Goal: Information Seeking & Learning: Learn about a topic

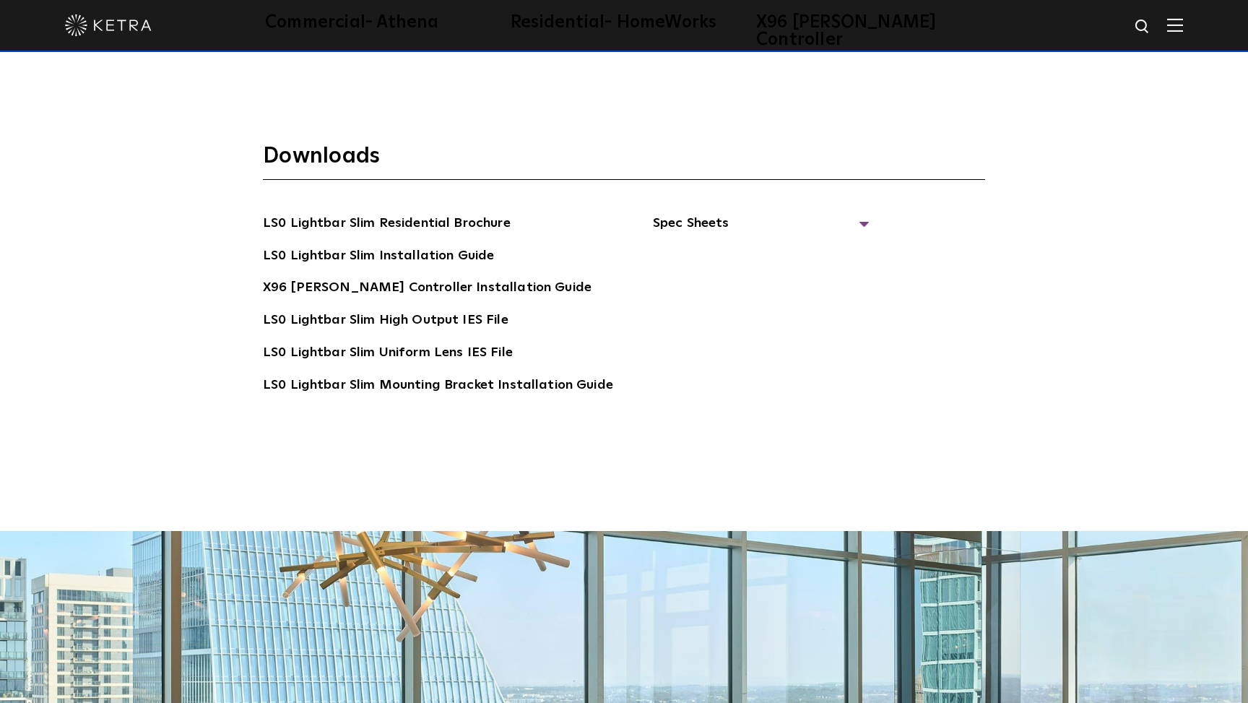
scroll to position [2914, 0]
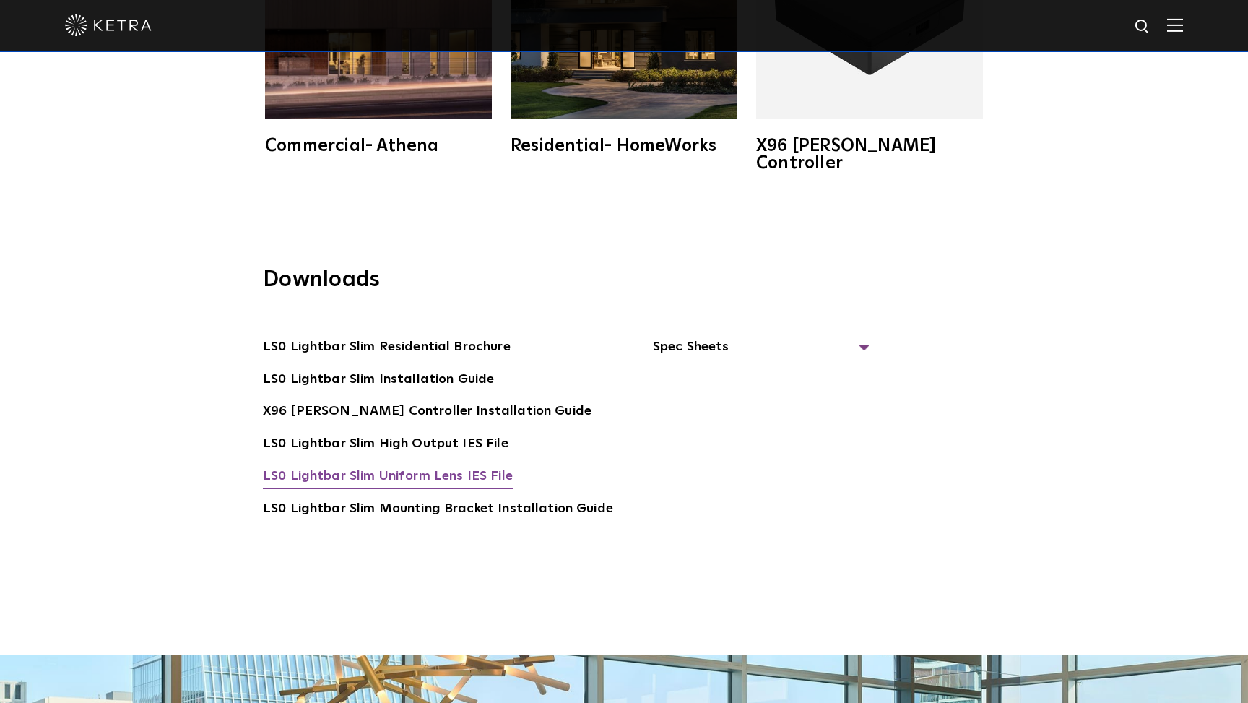
click at [439, 466] on link "LS0 Lightbar Slim Uniform Lens IES File" at bounding box center [388, 477] width 250 height 23
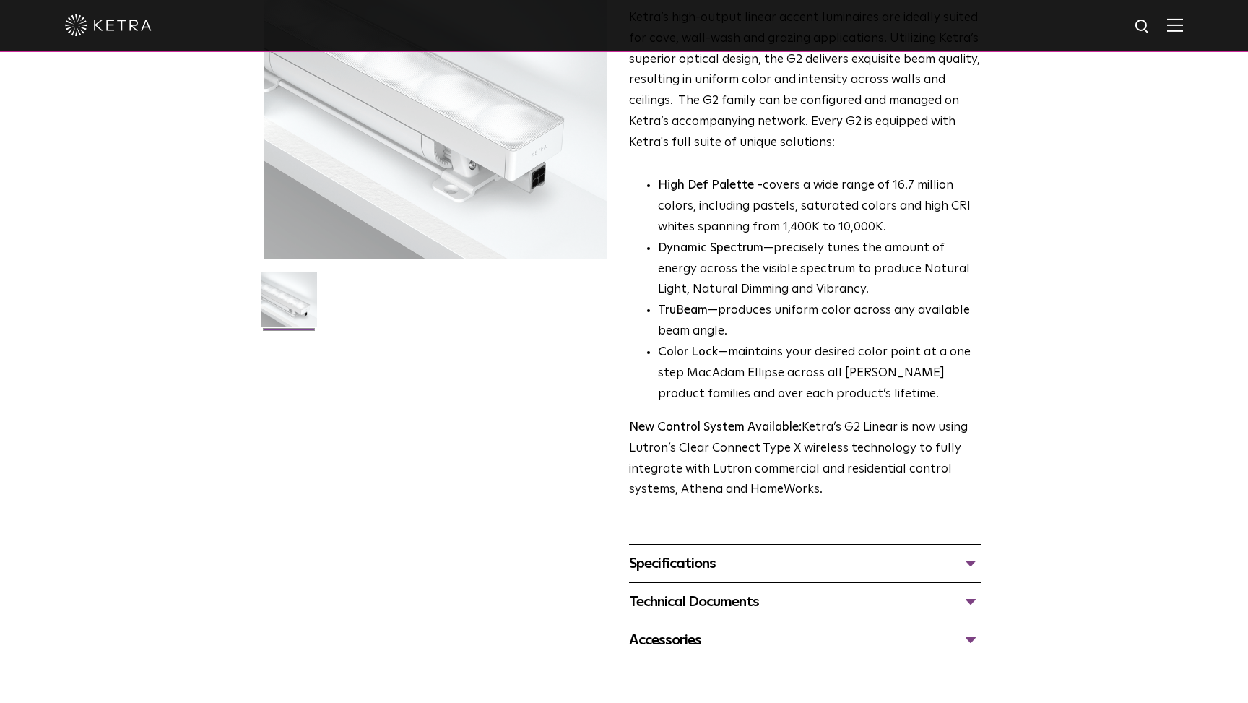
scroll to position [207, 0]
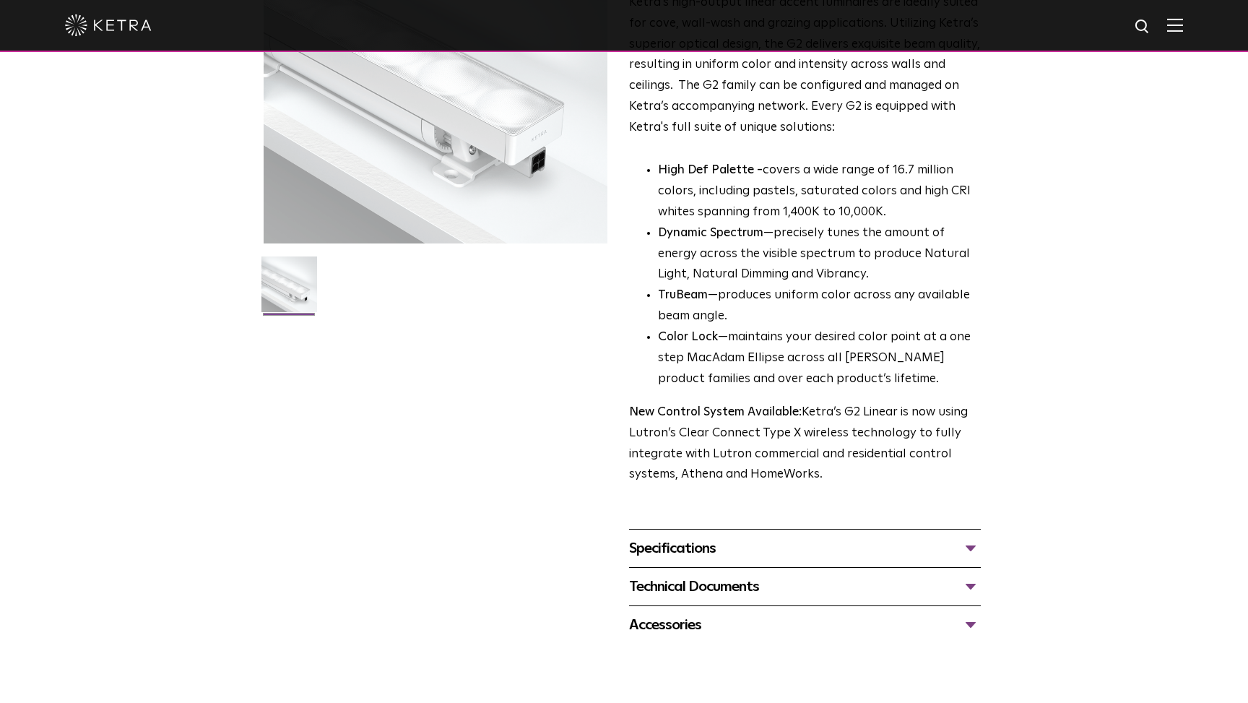
click at [967, 537] on div "Specifications" at bounding box center [805, 548] width 352 height 23
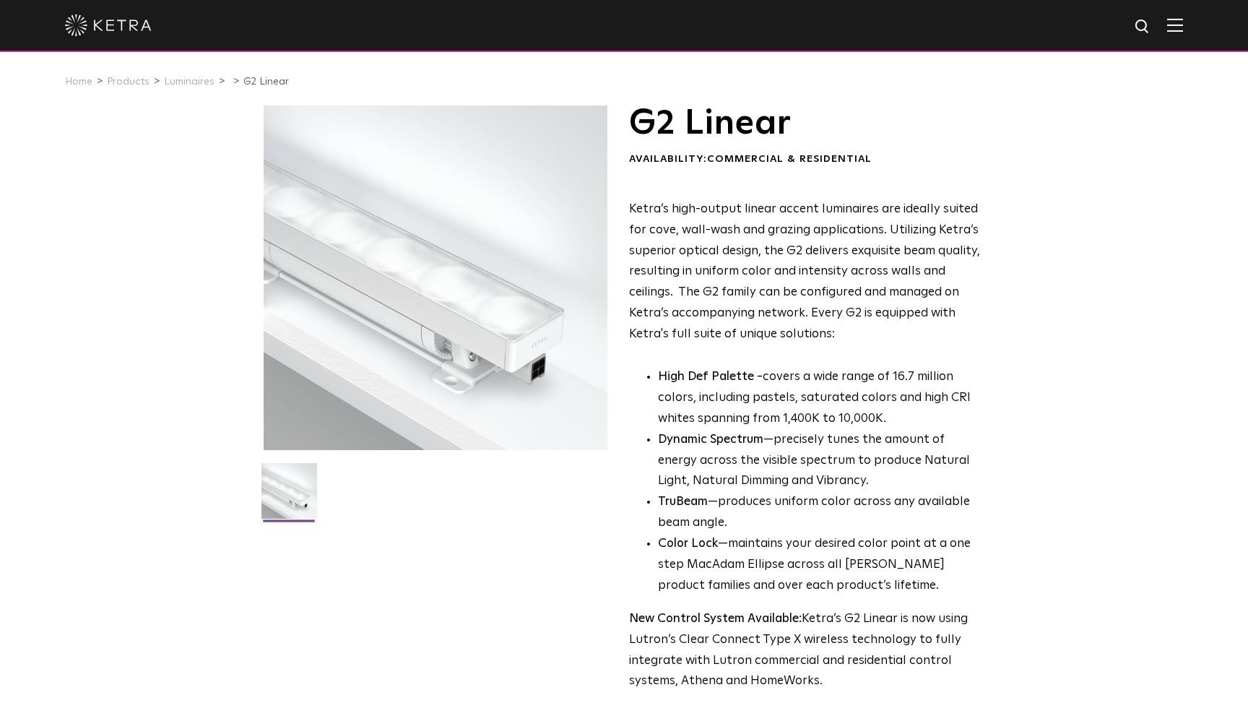
scroll to position [0, 0]
click at [195, 79] on link "Luminaires" at bounding box center [189, 82] width 51 height 10
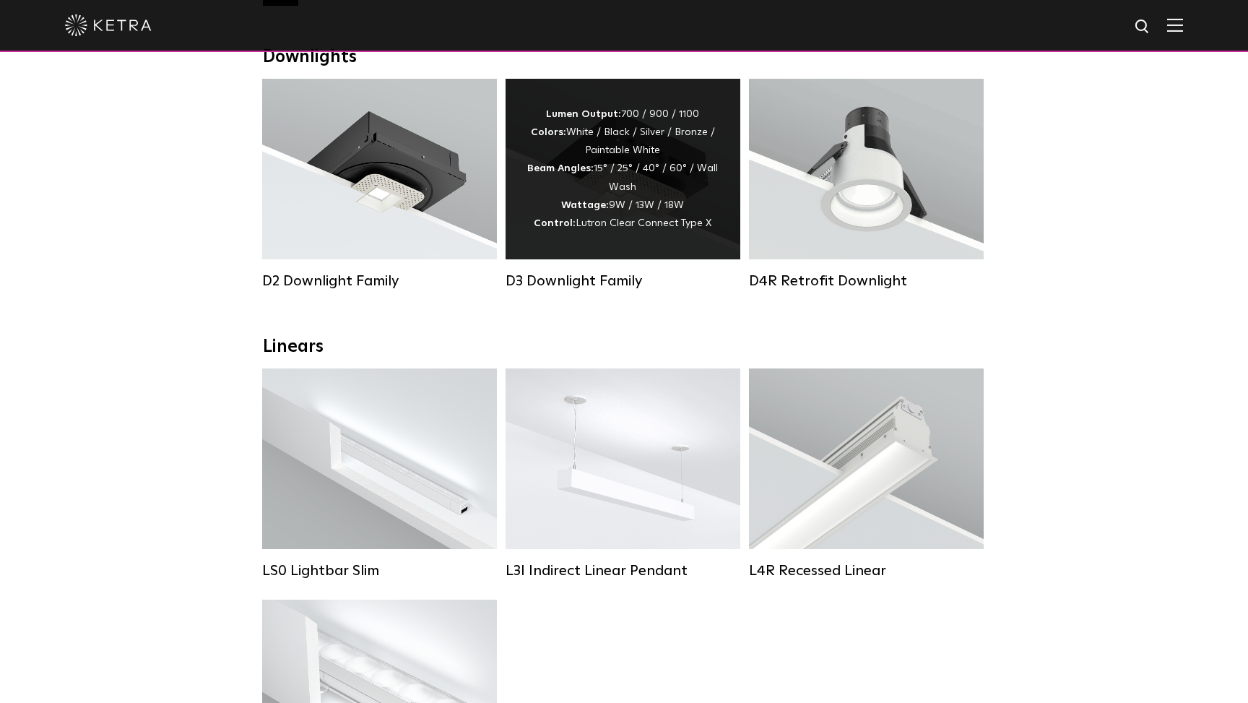
scroll to position [372, 0]
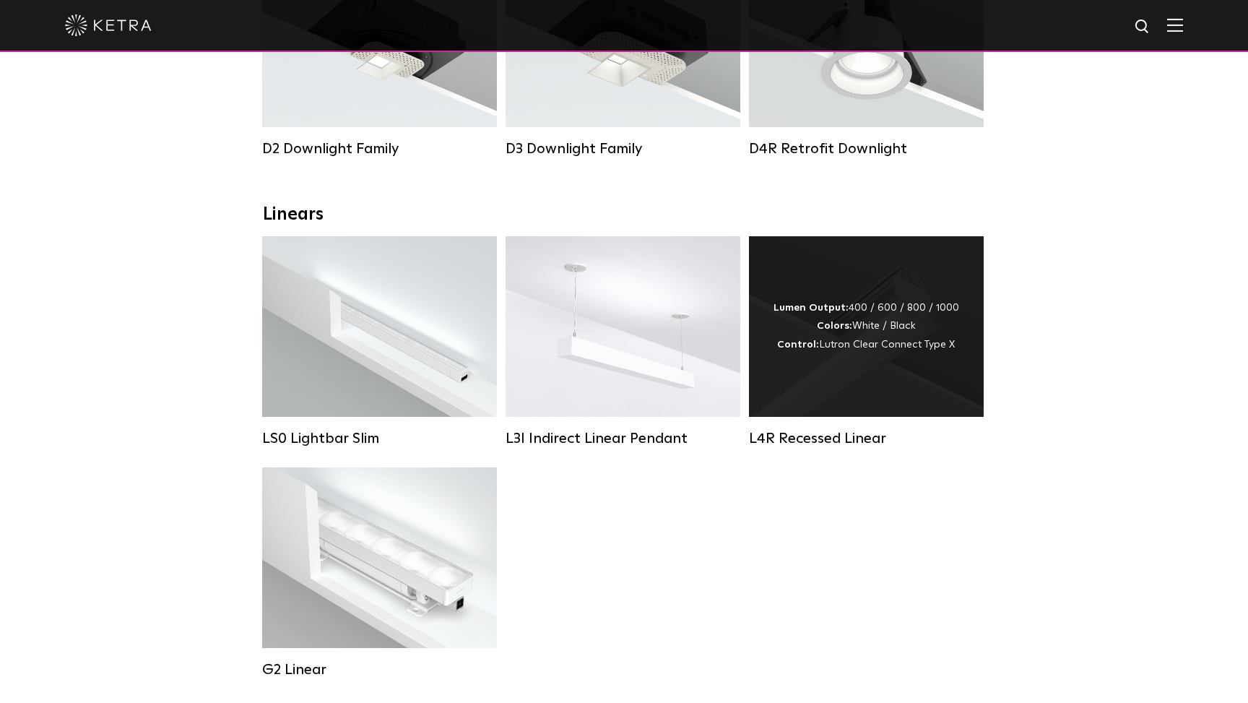
click at [833, 381] on div "Lumen Output: 400 / 600 / 800 / 1000 Colors: White / Black Control: Lutron Clea…" at bounding box center [866, 326] width 235 height 181
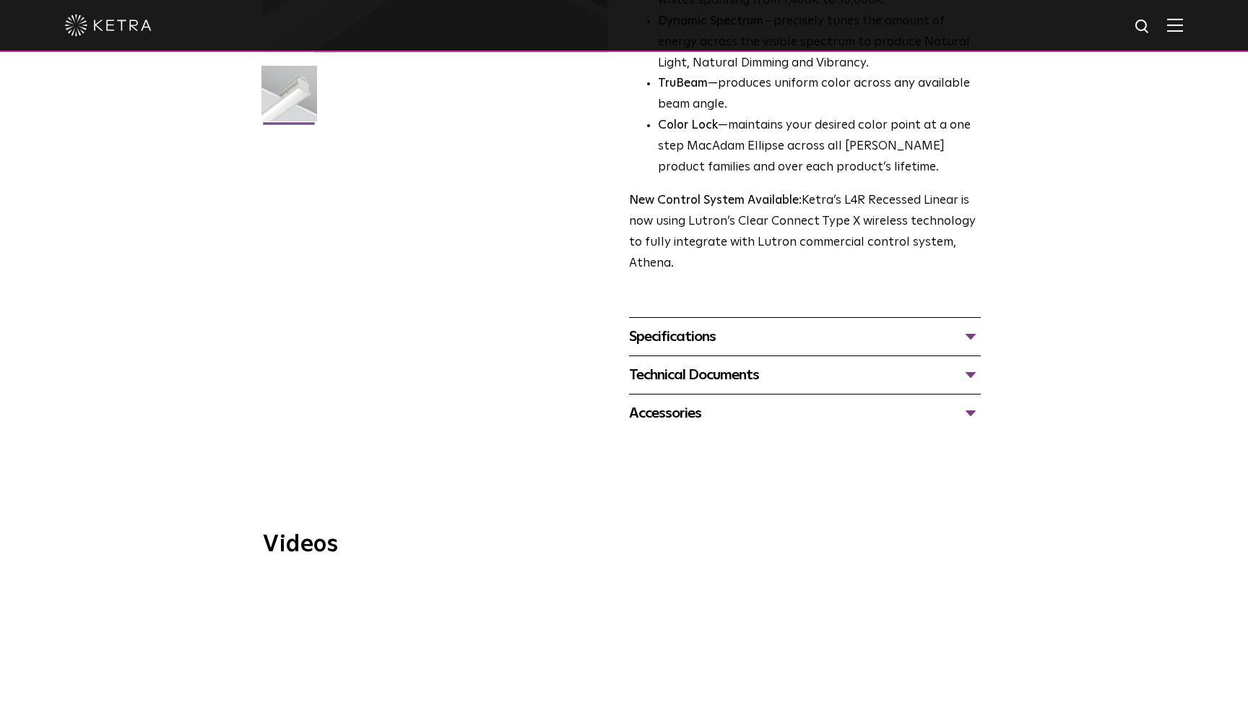
scroll to position [395, 0]
click at [961, 327] on div "Specifications" at bounding box center [805, 338] width 352 height 23
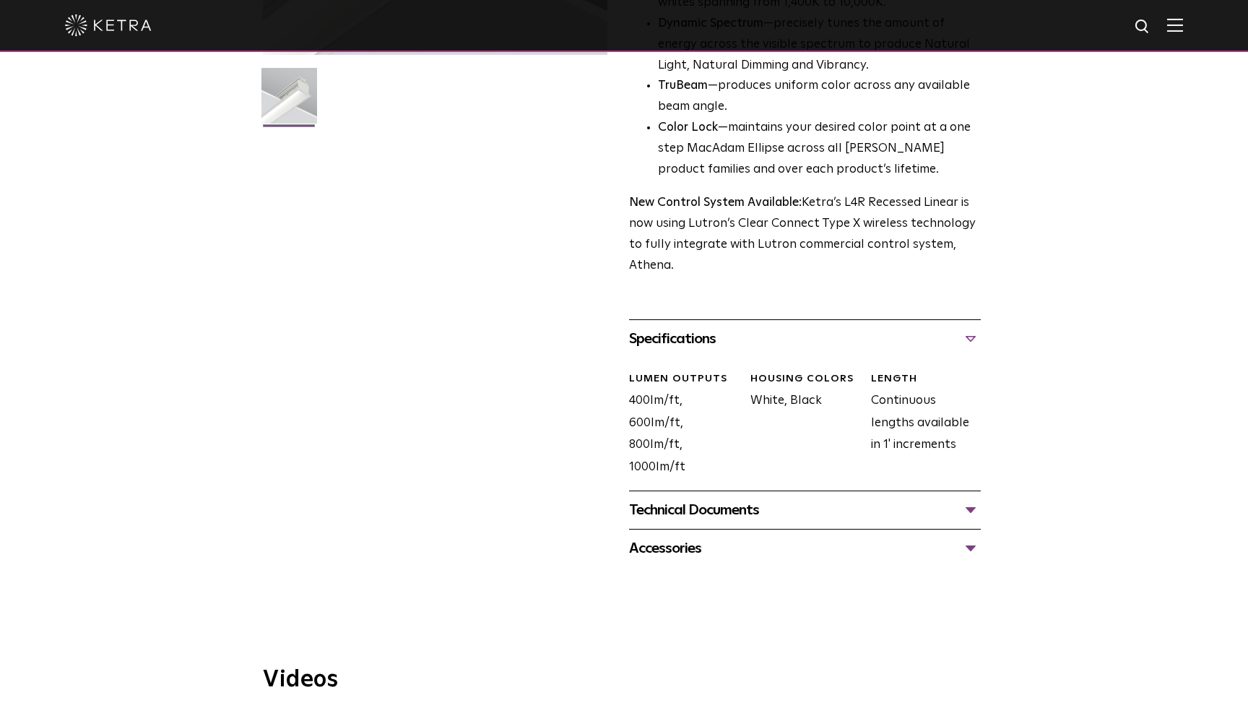
click at [962, 499] on div "Technical Documents" at bounding box center [805, 510] width 352 height 23
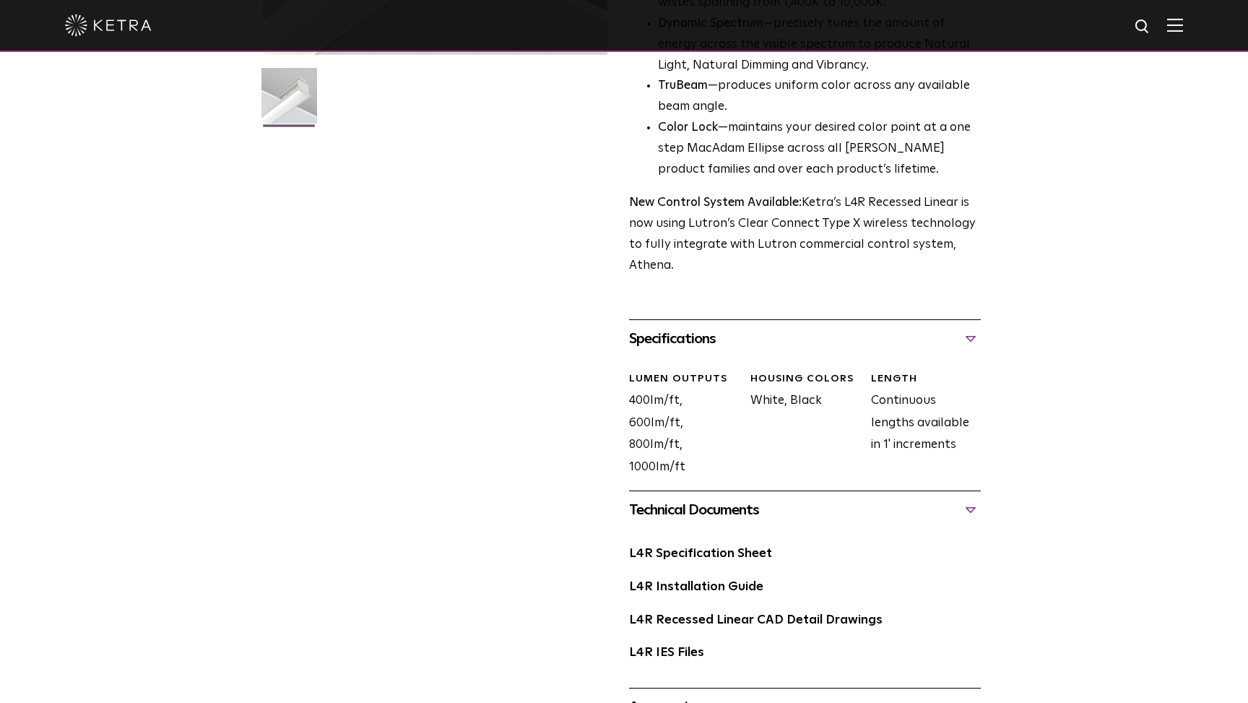
click at [704, 543] on div "L4R Specification Sheet" at bounding box center [805, 559] width 352 height 33
click at [704, 548] on link "L4R Specification Sheet" at bounding box center [700, 554] width 143 height 12
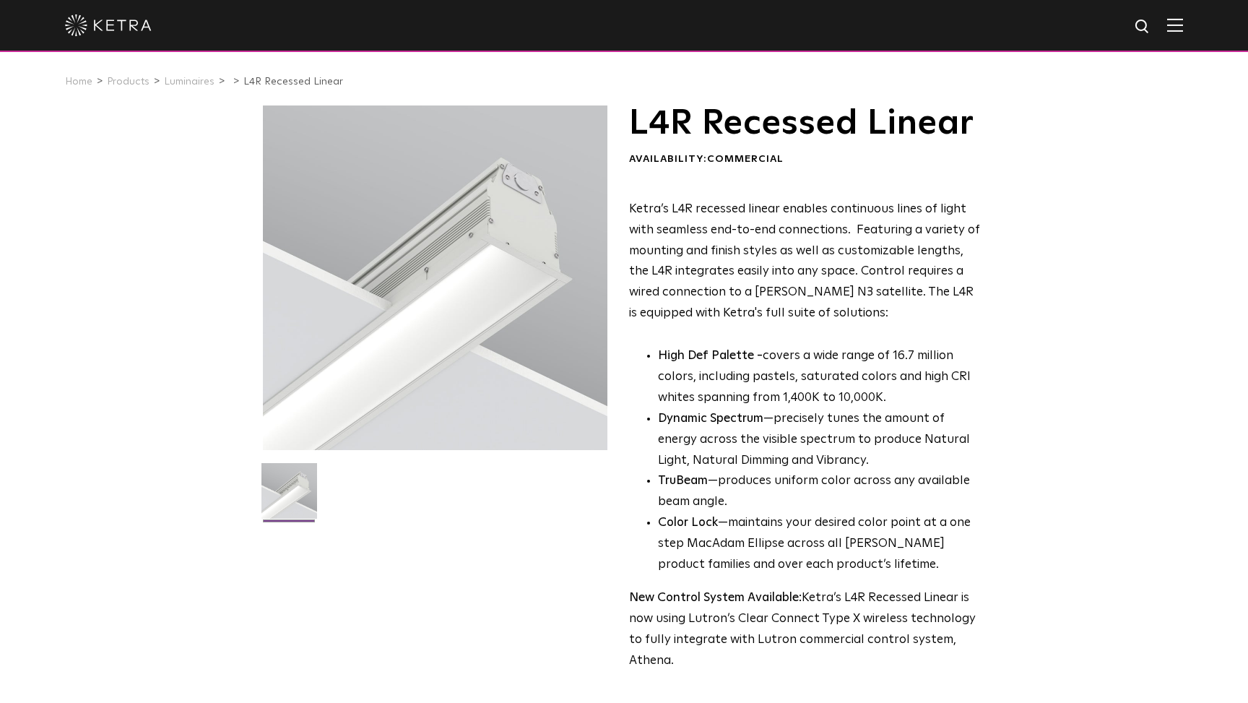
scroll to position [0, 0]
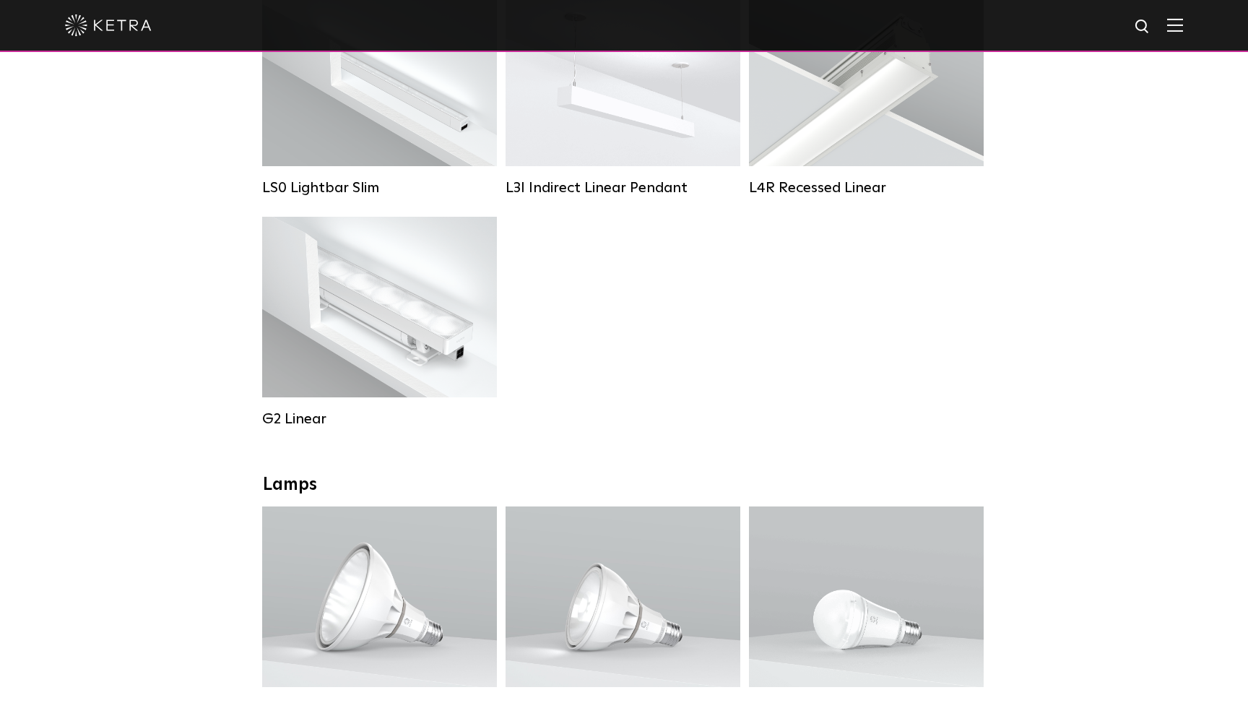
scroll to position [441, 0]
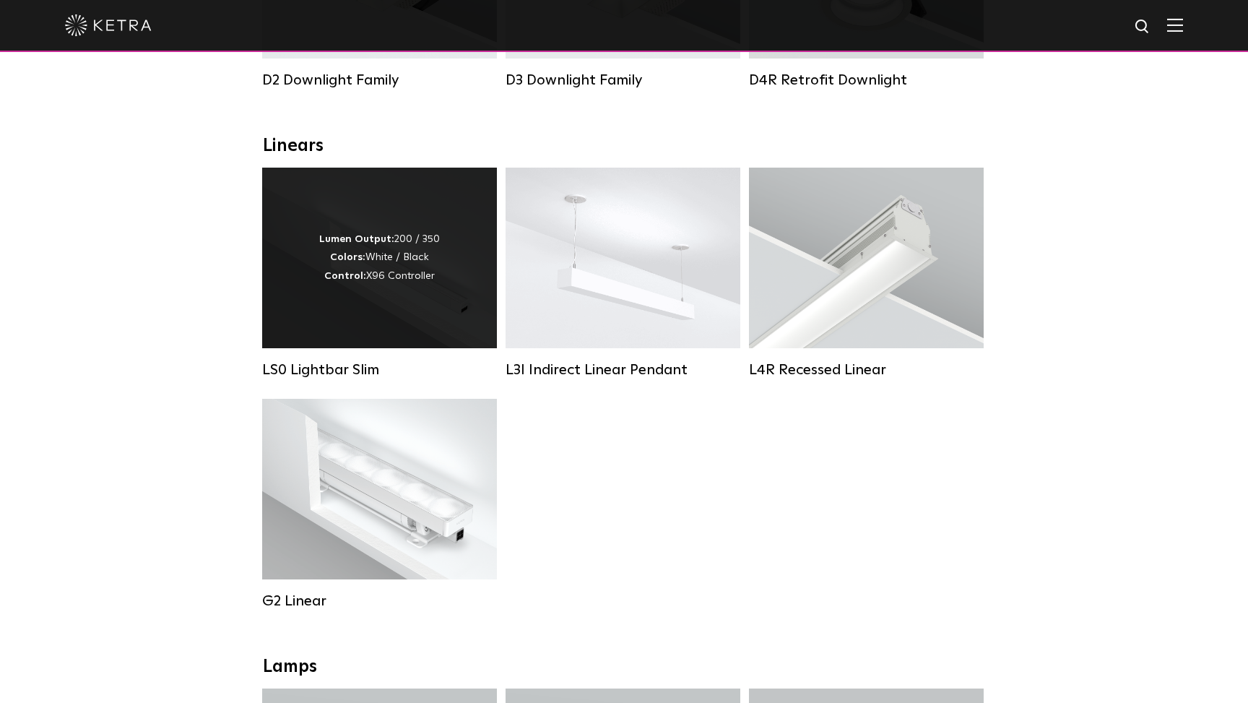
click at [376, 273] on div "Lumen Output: 200 / 350 Colors: White / Black Control: X96 Controller" at bounding box center [379, 257] width 121 height 55
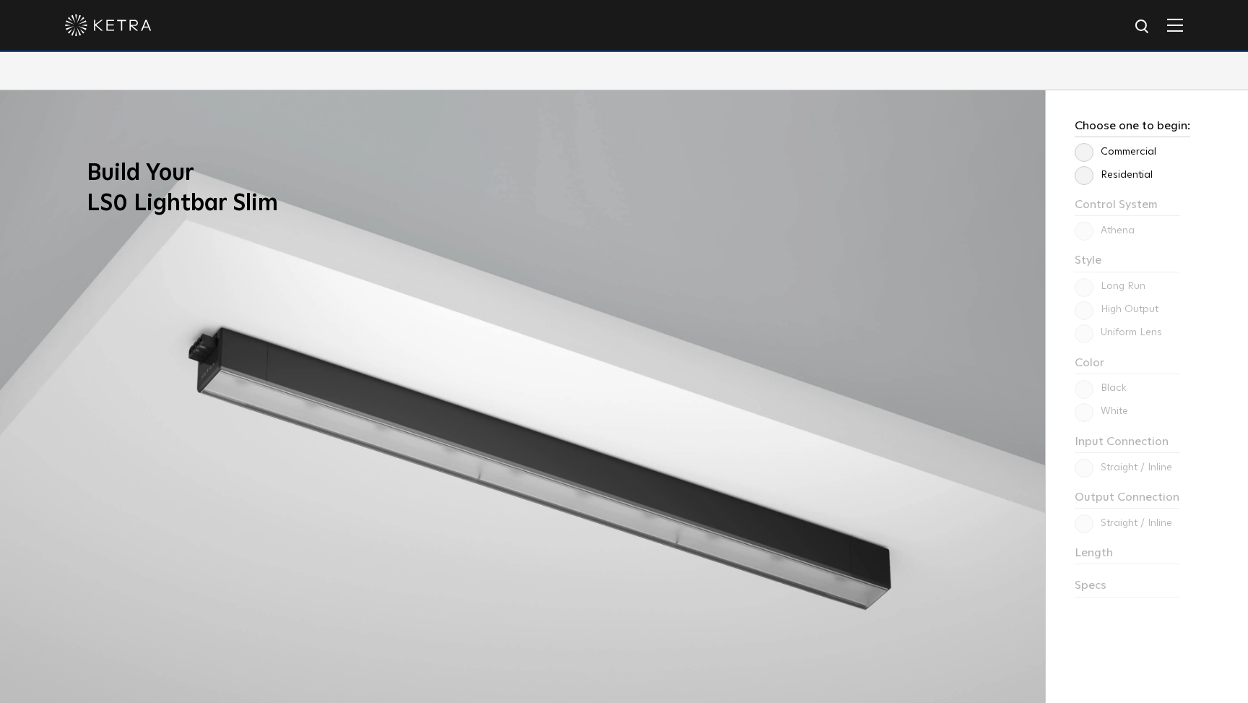
scroll to position [1301, 0]
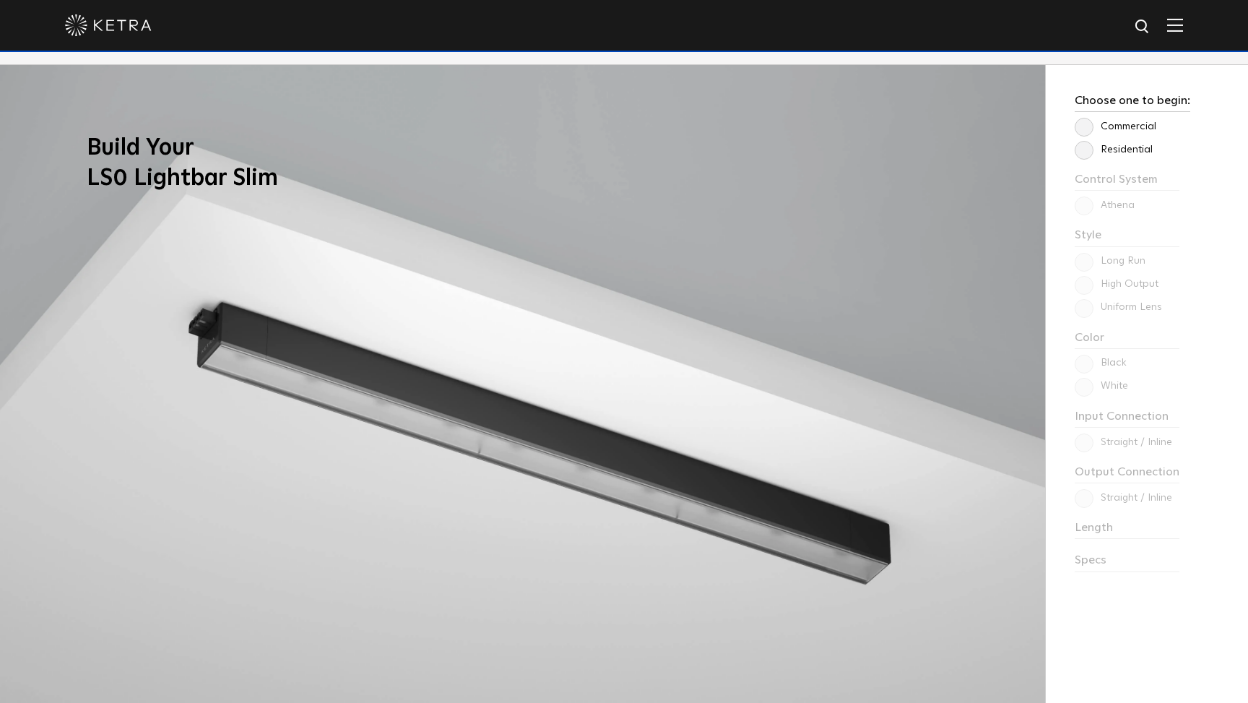
click at [1089, 149] on label "Residential" at bounding box center [1114, 150] width 78 height 12
click at [0, 0] on input "Residential" at bounding box center [0, 0] width 0 height 0
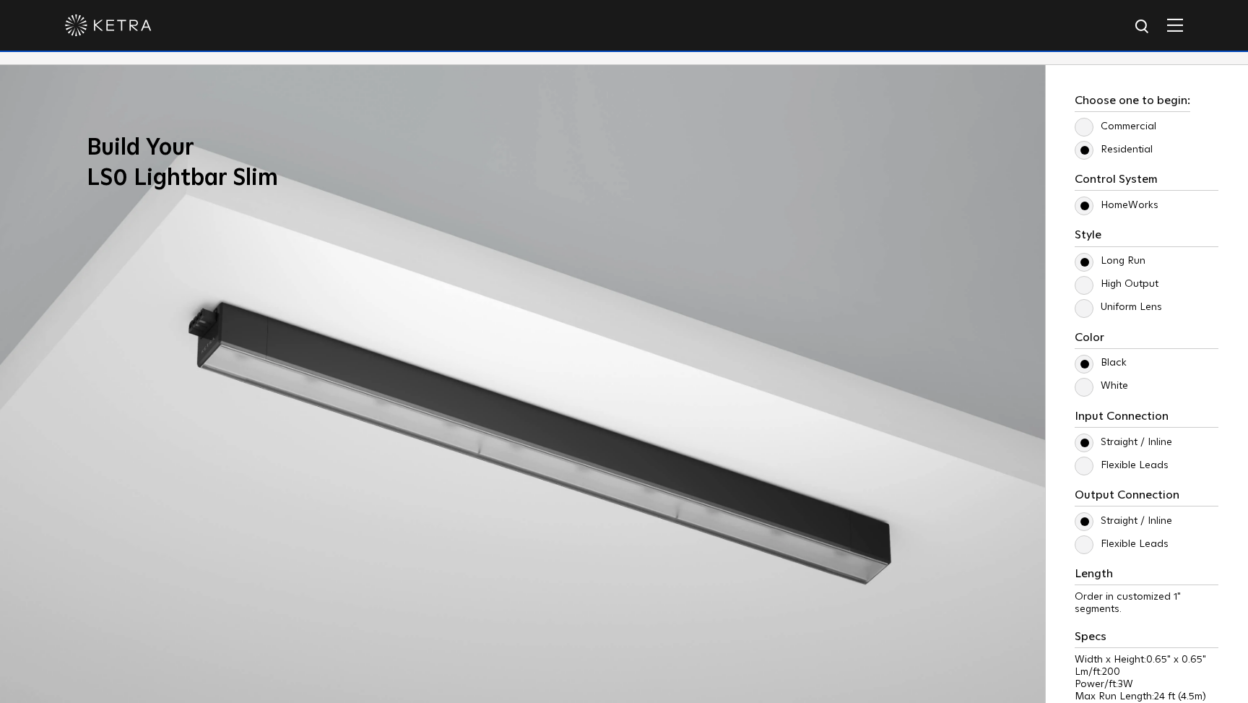
click at [1084, 282] on label "High Output" at bounding box center [1117, 284] width 84 height 12
click at [0, 0] on input "High Output" at bounding box center [0, 0] width 0 height 0
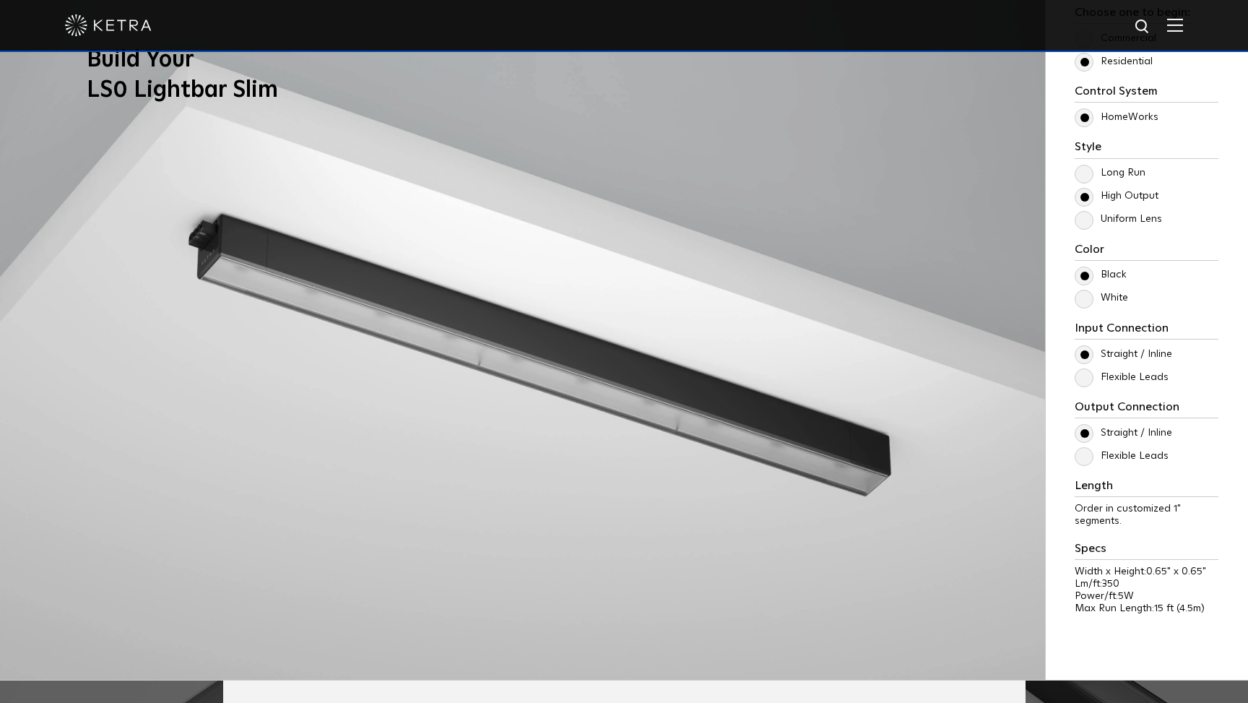
scroll to position [1410, 0]
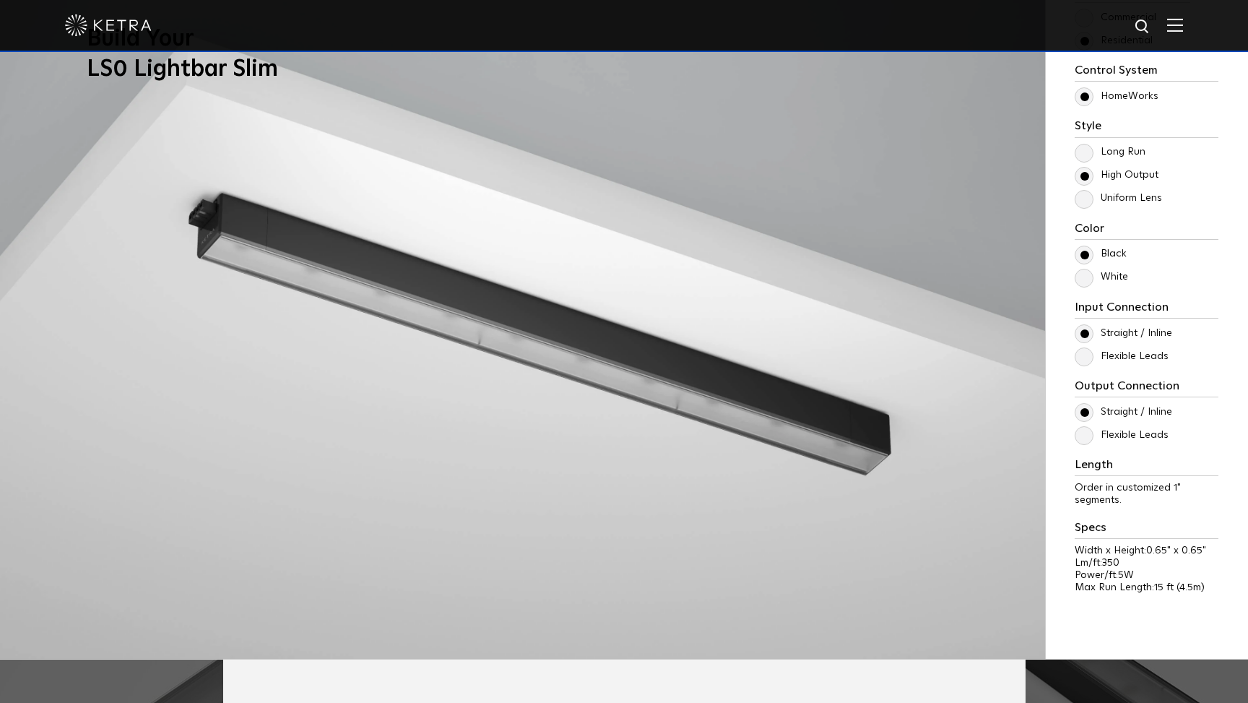
click at [1084, 280] on label "White" at bounding box center [1101, 277] width 53 height 12
click at [0, 0] on input "White" at bounding box center [0, 0] width 0 height 0
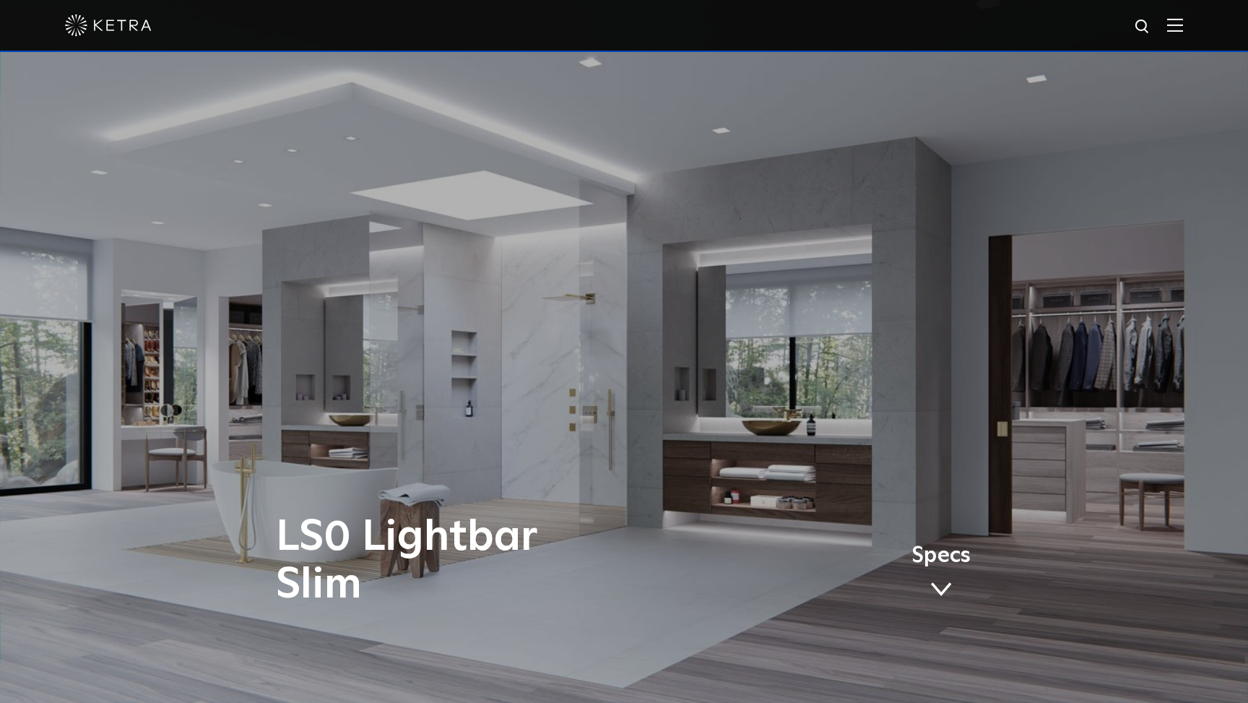
scroll to position [0, 0]
